Goal: Task Accomplishment & Management: Use online tool/utility

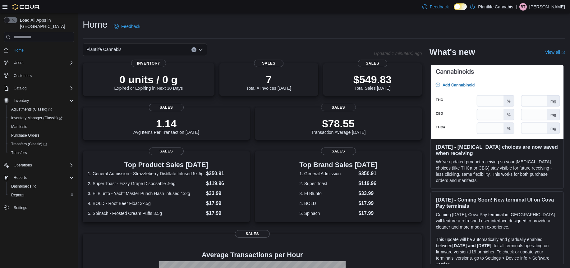
click at [31, 191] on div "Reports" at bounding box center [41, 194] width 65 height 7
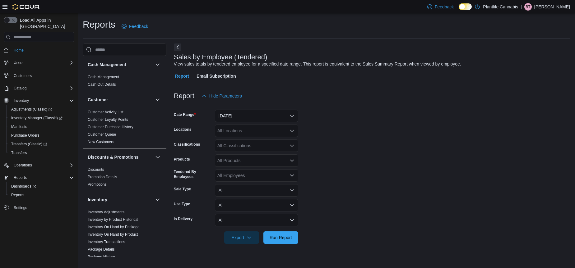
click at [263, 108] on div at bounding box center [372, 105] width 396 height 7
click at [258, 122] on button "[DATE]" at bounding box center [256, 116] width 83 height 12
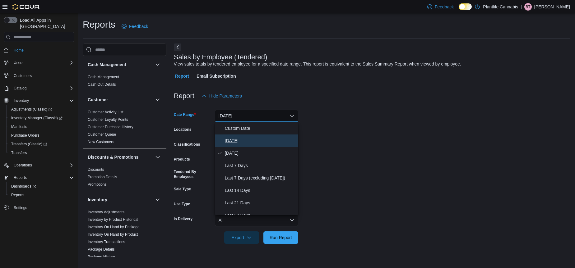
click at [255, 136] on button "[DATE]" at bounding box center [256, 141] width 83 height 12
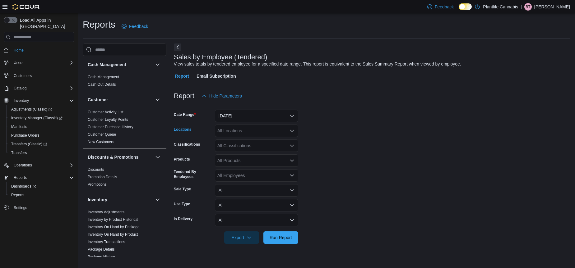
click at [254, 128] on div "All Locations" at bounding box center [256, 131] width 83 height 12
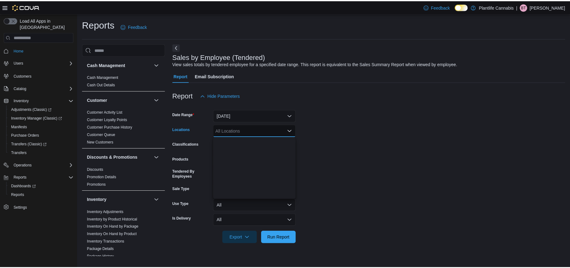
scroll to position [310, 0]
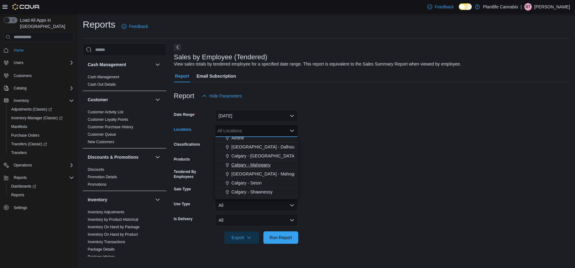
click at [261, 167] on span "Calgary - Mahogany" at bounding box center [250, 165] width 39 height 6
click at [290, 242] on span "Run Report" at bounding box center [280, 237] width 27 height 12
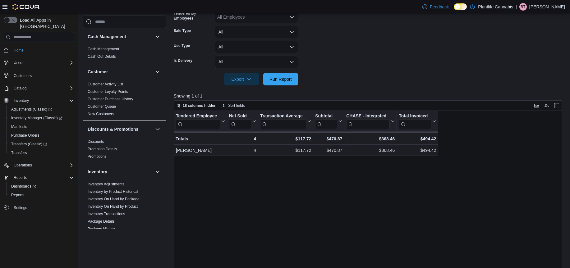
scroll to position [87, 0]
